Goal: Information Seeking & Learning: Learn about a topic

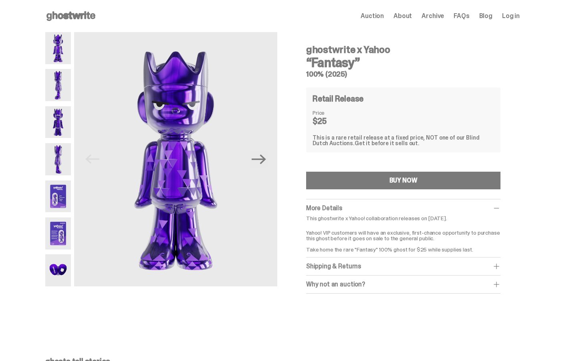
click at [63, 47] on img at bounding box center [58, 48] width 26 height 32
click at [63, 68] on div at bounding box center [58, 159] width 26 height 254
click at [61, 87] on img at bounding box center [58, 85] width 26 height 32
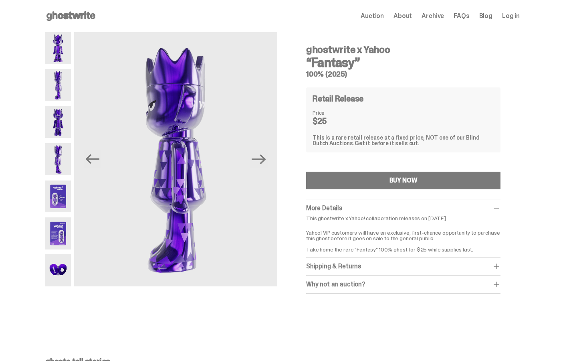
click at [59, 99] on img at bounding box center [58, 85] width 26 height 32
click at [59, 123] on img at bounding box center [58, 122] width 26 height 32
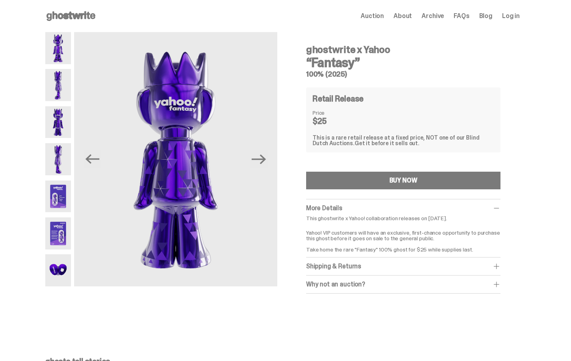
click at [57, 155] on img at bounding box center [58, 159] width 26 height 32
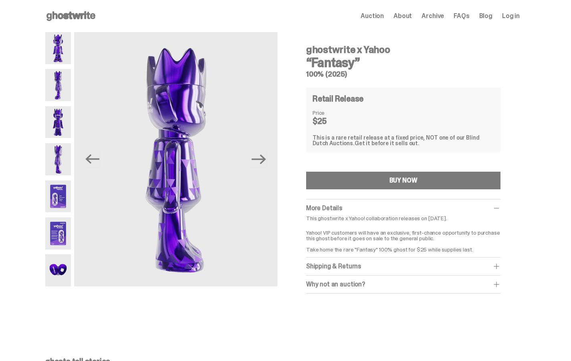
click at [60, 195] on img at bounding box center [58, 196] width 26 height 32
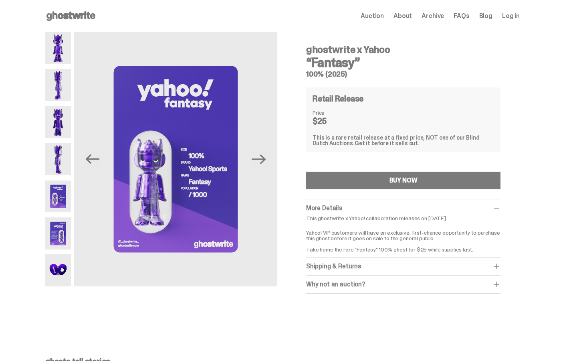
click at [60, 241] on img at bounding box center [58, 233] width 26 height 32
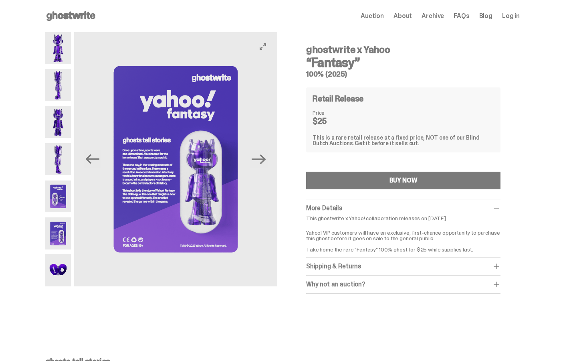
click at [151, 166] on img at bounding box center [175, 159] width 203 height 254
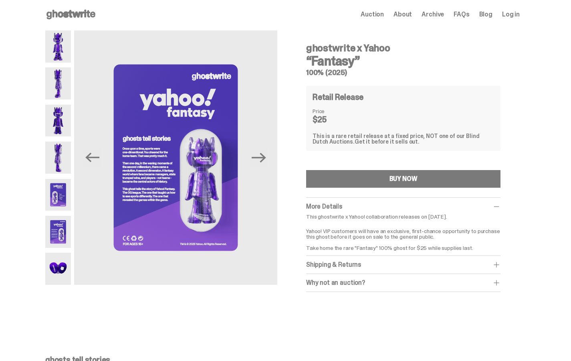
click at [63, 266] on img at bounding box center [58, 268] width 26 height 32
